Goal: Check status: Check status

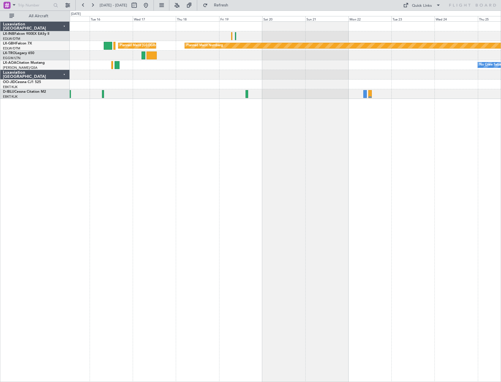
click at [321, 181] on div "Planned Maint Nurnberg Planned Maint [GEOGRAPHIC_DATA] ([GEOGRAPHIC_DATA]) No C…" at bounding box center [285, 201] width 431 height 361
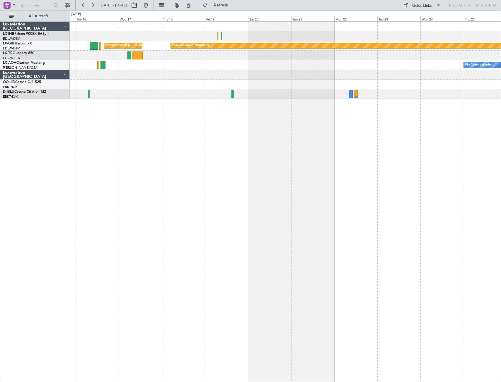
click at [266, 174] on div "Planned Maint Nurnberg Planned Maint [GEOGRAPHIC_DATA] ([GEOGRAPHIC_DATA]) No C…" at bounding box center [285, 201] width 431 height 361
click at [147, 213] on div "Planned Maint Nurnberg Planned Maint [GEOGRAPHIC_DATA] ([GEOGRAPHIC_DATA]) No C…" at bounding box center [285, 201] width 431 height 361
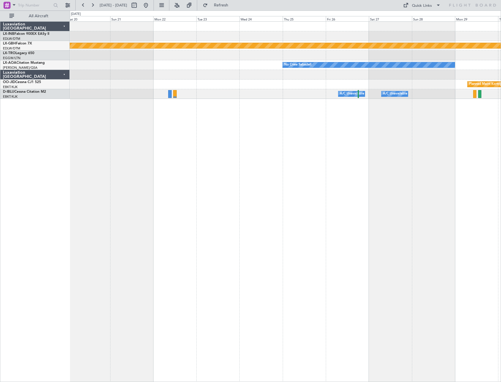
click at [223, 214] on div "Planned Maint Nurnberg No Crew Sabadell Planned Maint [GEOGRAPHIC_DATA]-[GEOGRA…" at bounding box center [285, 201] width 431 height 361
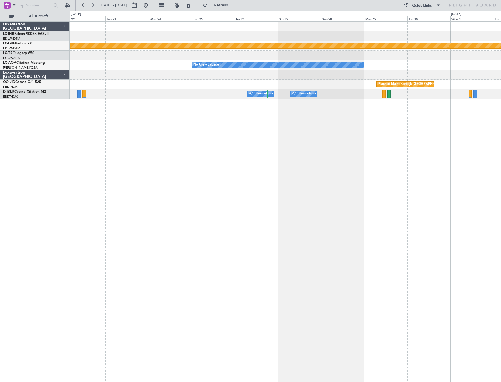
click at [135, 226] on div "Planned Maint Nurnberg No Crew Sabadell Planned Maint [GEOGRAPHIC_DATA]-[GEOGRA…" at bounding box center [285, 201] width 431 height 361
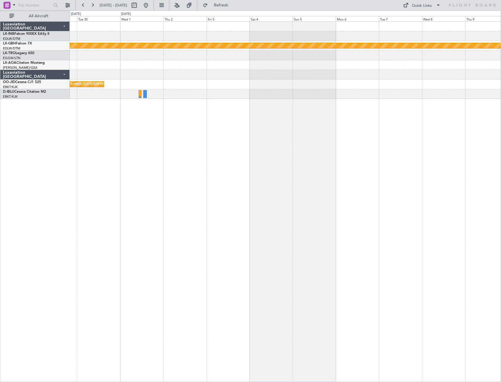
click at [235, 224] on div "Planned Maint Nurnberg No Crew Sabadell No Crew Sabadell Planned Maint [GEOGRAP…" at bounding box center [285, 201] width 431 height 361
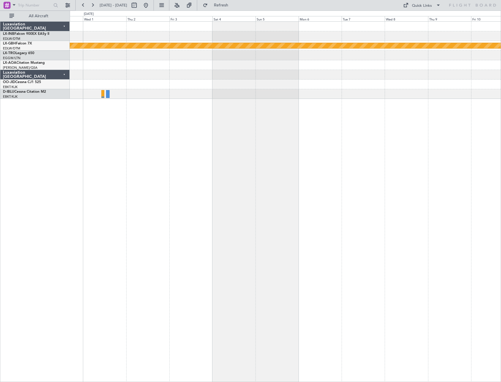
click at [203, 245] on div "Planned Maint Nurnberg No Crew Sabadell No Crew Sabadell Planned Maint [GEOGRAP…" at bounding box center [285, 201] width 431 height 361
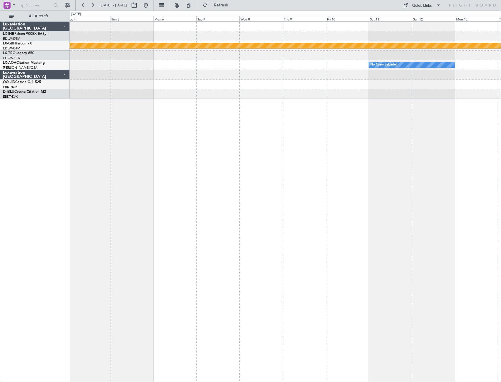
click at [181, 254] on div "Planned Maint Nurnberg No Crew Sabadell" at bounding box center [285, 201] width 431 height 361
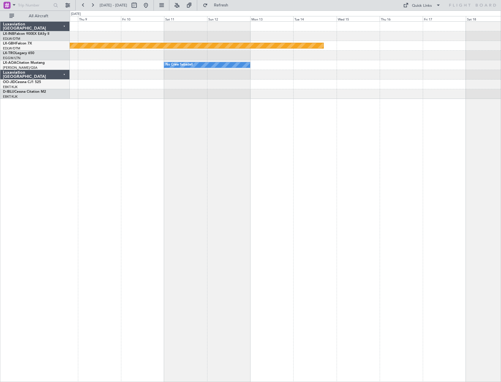
click at [266, 254] on div "Planned Maint Nurnberg No Crew Sabadell" at bounding box center [285, 201] width 431 height 361
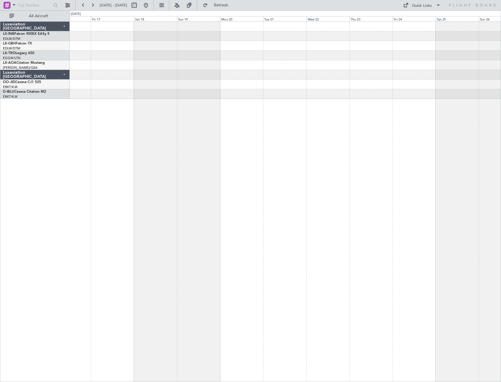
click at [179, 274] on div "Planned Maint Nurnberg" at bounding box center [285, 201] width 431 height 361
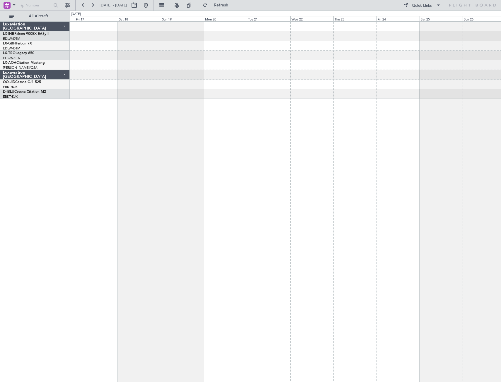
click at [240, 254] on div "Planned Maint Nurnberg" at bounding box center [285, 201] width 431 height 361
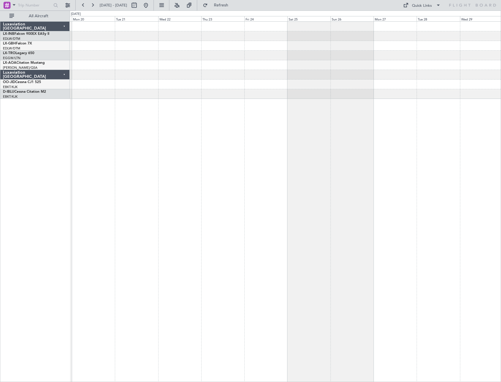
click at [234, 244] on div at bounding box center [285, 201] width 431 height 361
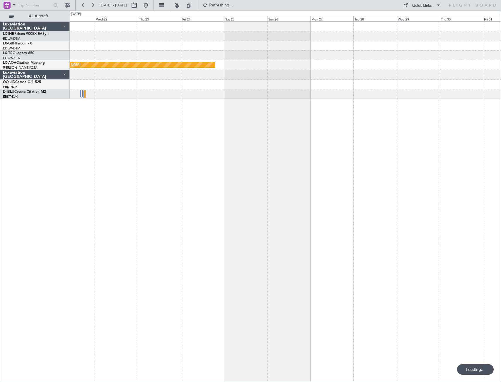
click at [256, 212] on div "Planned Maint [GEOGRAPHIC_DATA] No Crew Sabadell" at bounding box center [285, 201] width 431 height 361
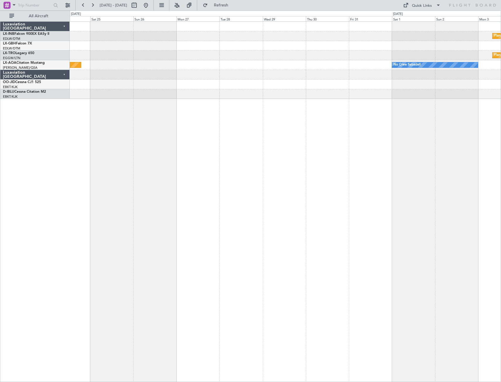
click at [250, 232] on div "Planned Maint Nurnberg Planned Maint [GEOGRAPHIC_DATA] (Riga Intl) Planned Main…" at bounding box center [285, 201] width 431 height 361
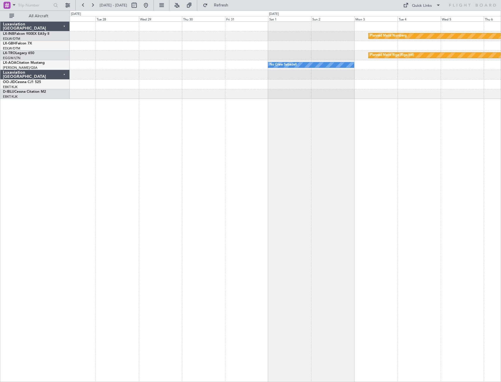
click at [282, 228] on div "Planned Maint Nurnberg Planned Maint [GEOGRAPHIC_DATA] (Riga Intl) No Crew Saba…" at bounding box center [285, 201] width 431 height 361
